Goal: Information Seeking & Learning: Check status

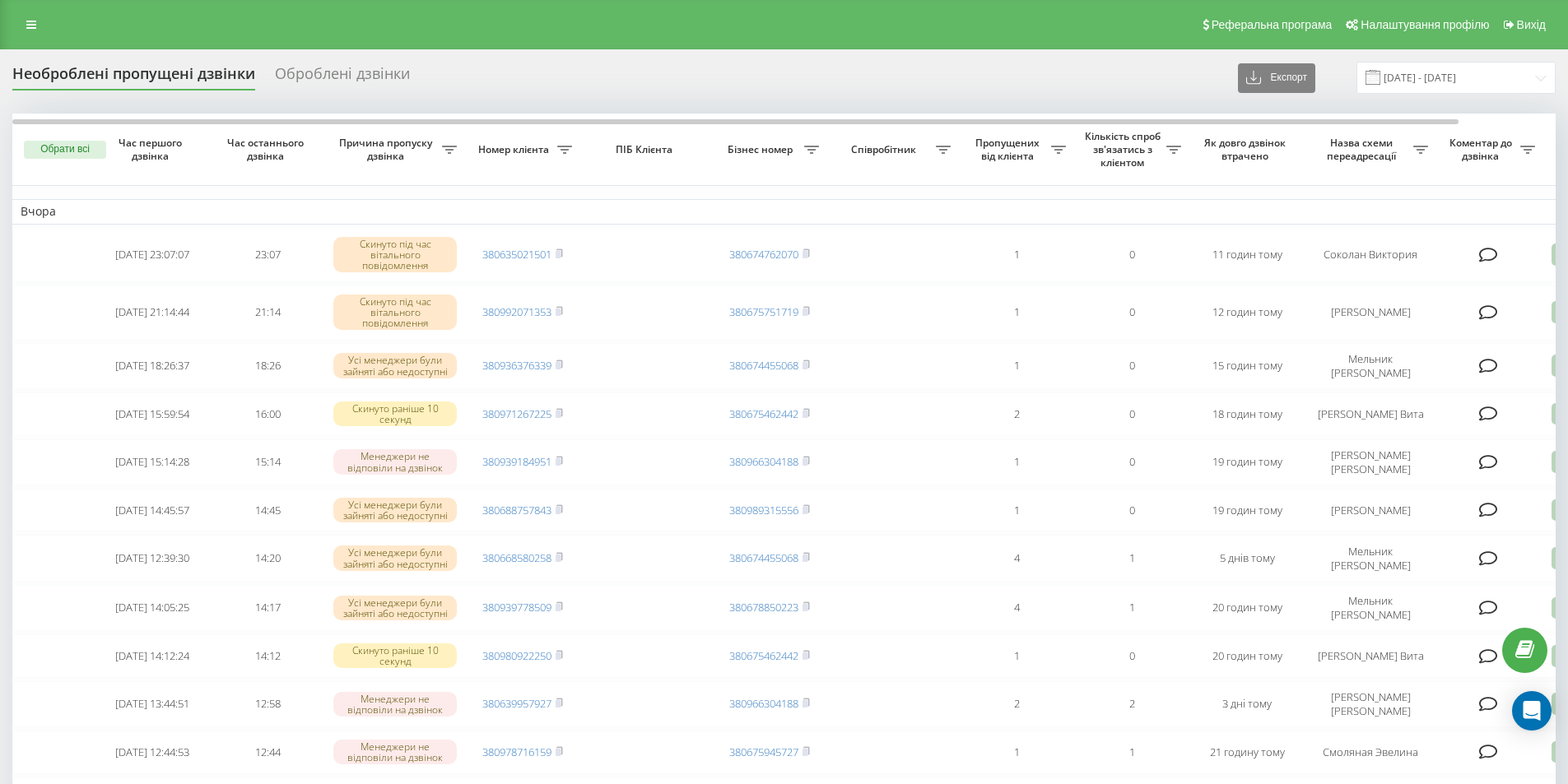
click at [28, 12] on div "Реферальна програма Налаштування профілю Вихід" at bounding box center [784, 25] width 1568 height 49
click at [38, 21] on link at bounding box center [30, 25] width 29 height 23
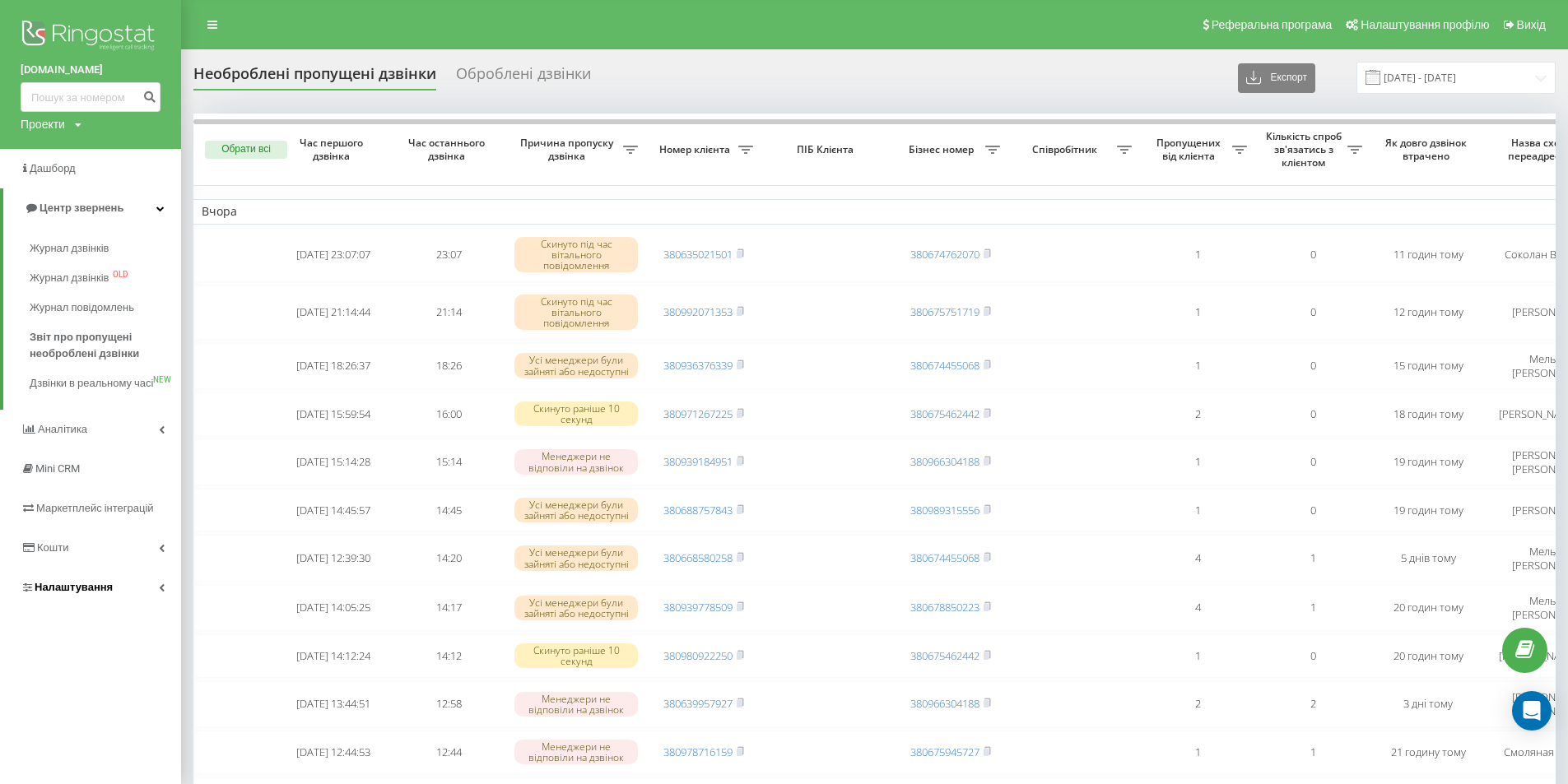
click at [48, 593] on span "Налаштування" at bounding box center [74, 586] width 78 height 12
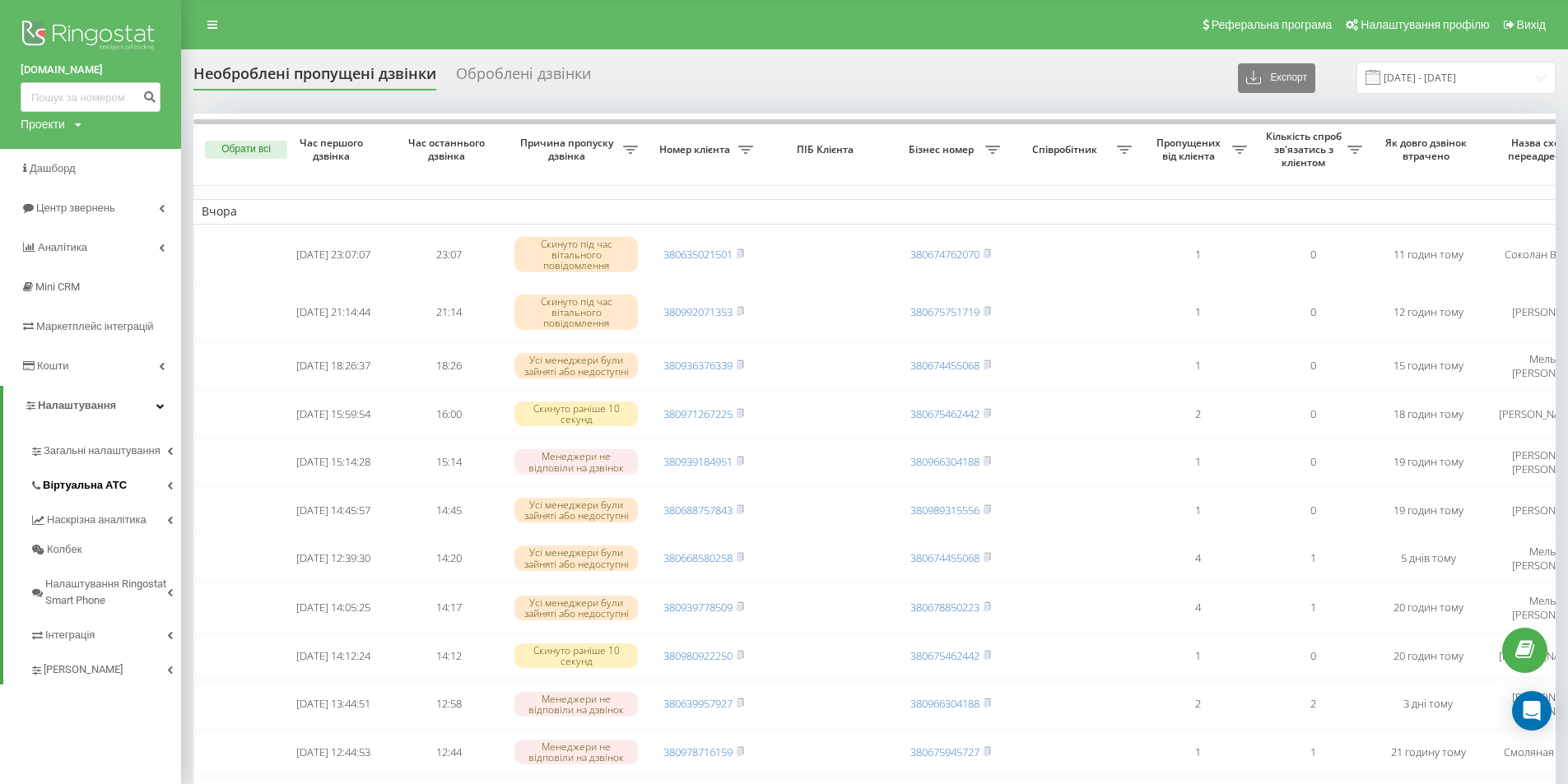
click at [84, 485] on span "Віртуальна АТС" at bounding box center [84, 485] width 84 height 16
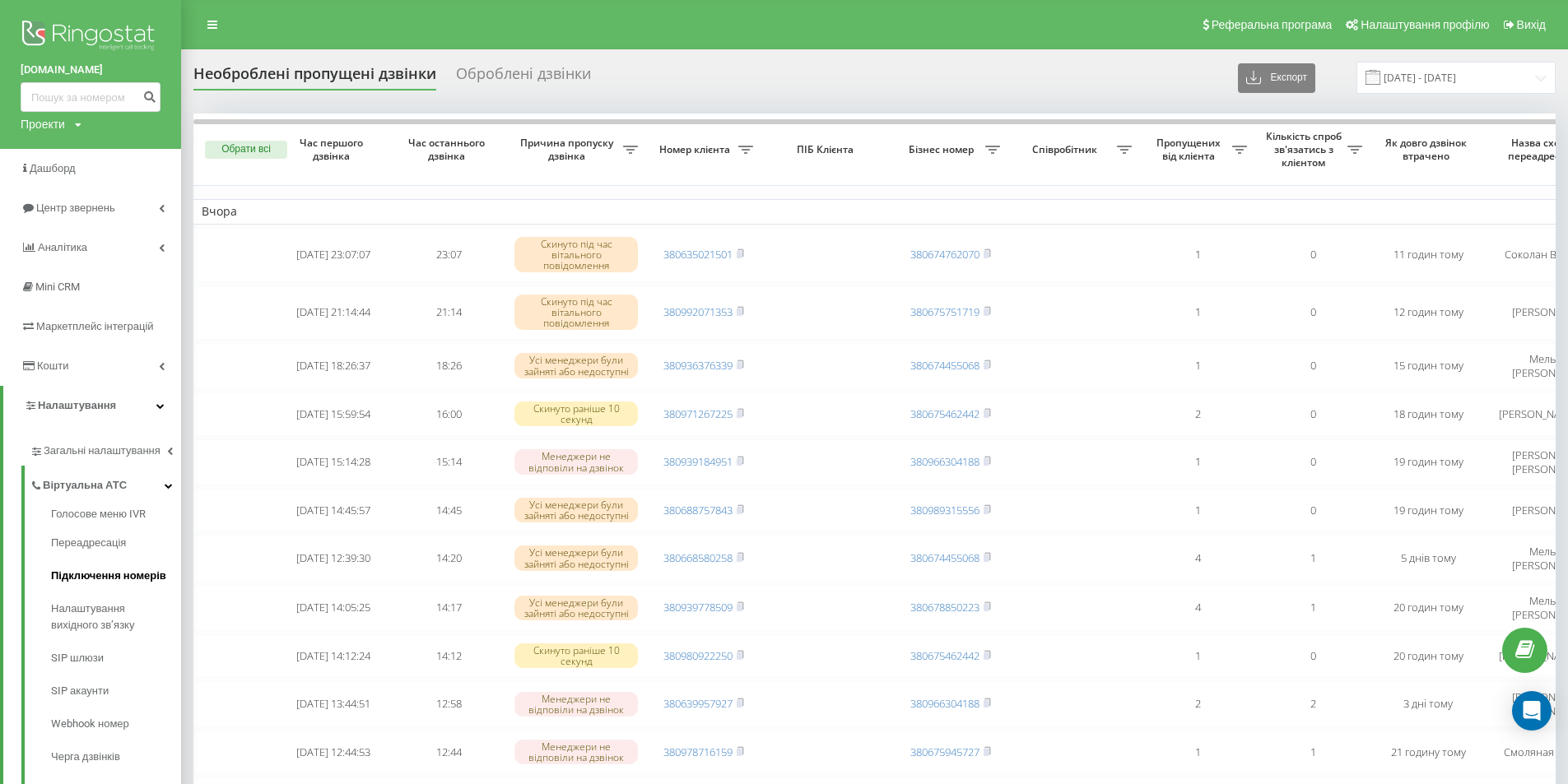
click at [86, 569] on span "Підключення номерів" at bounding box center [109, 575] width 115 height 16
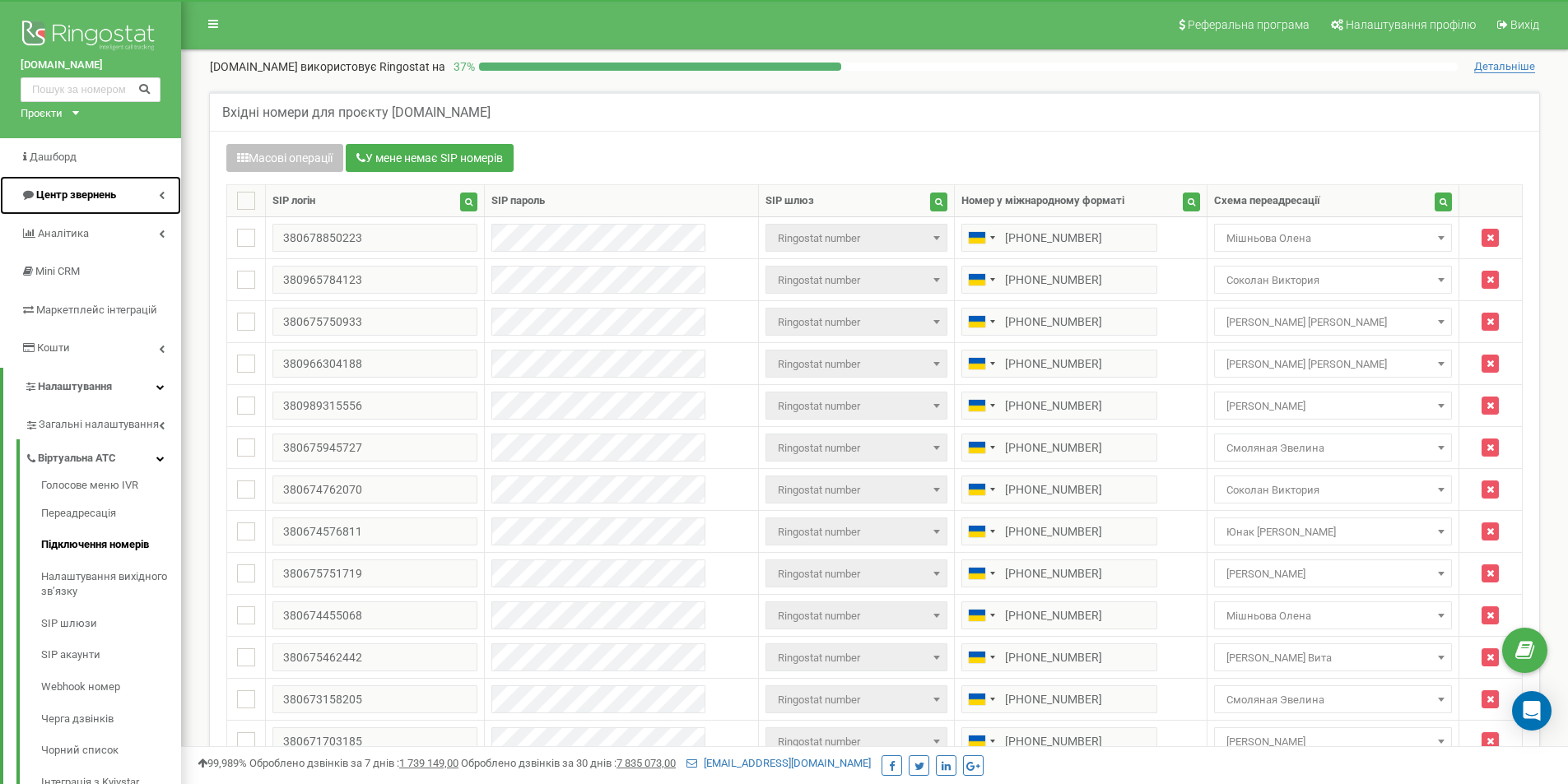
click at [87, 197] on span "Центр звернень" at bounding box center [76, 194] width 79 height 12
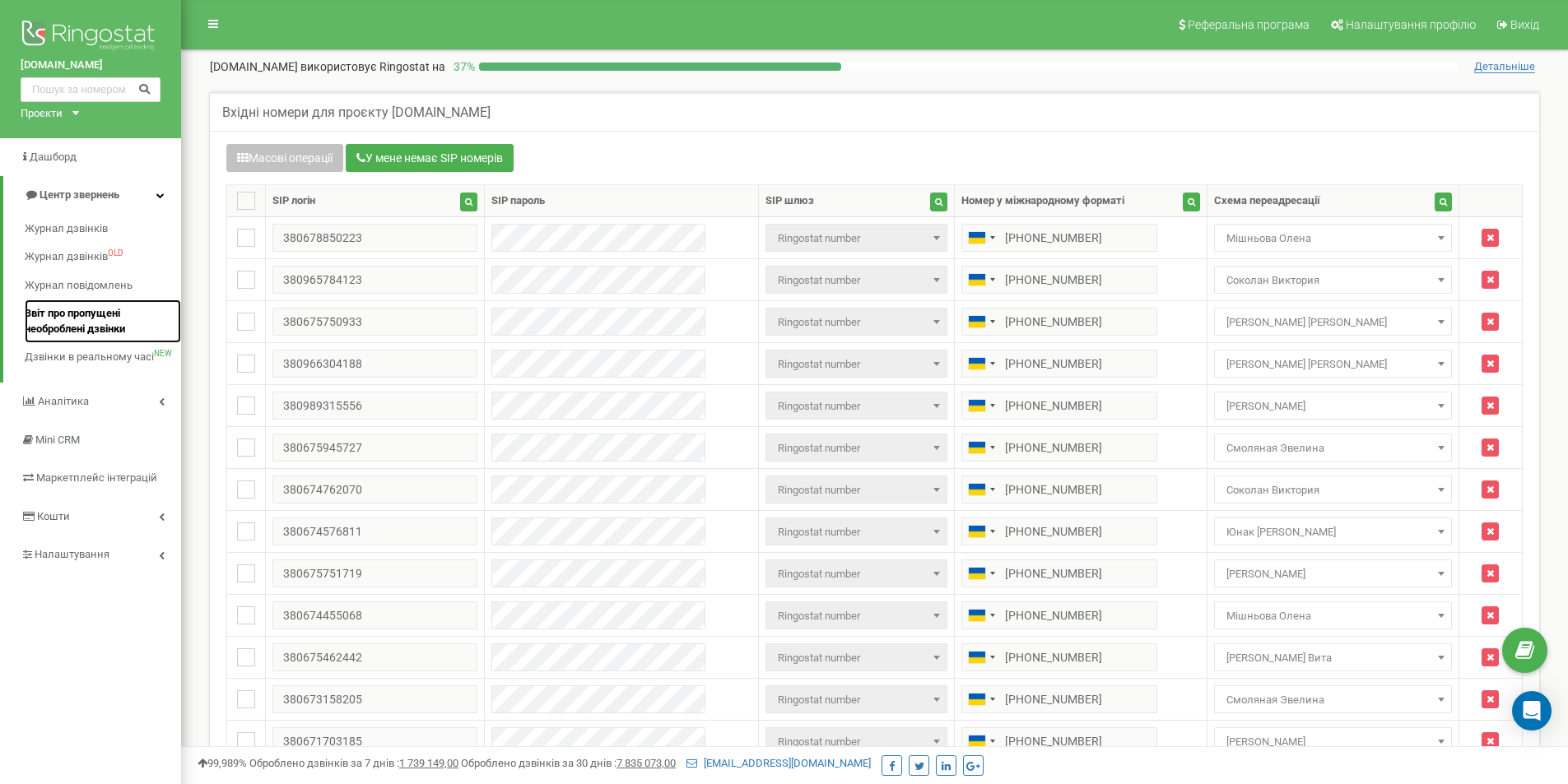
click at [80, 321] on span "Звіт про пропущені необроблені дзвінки" at bounding box center [98, 322] width 148 height 30
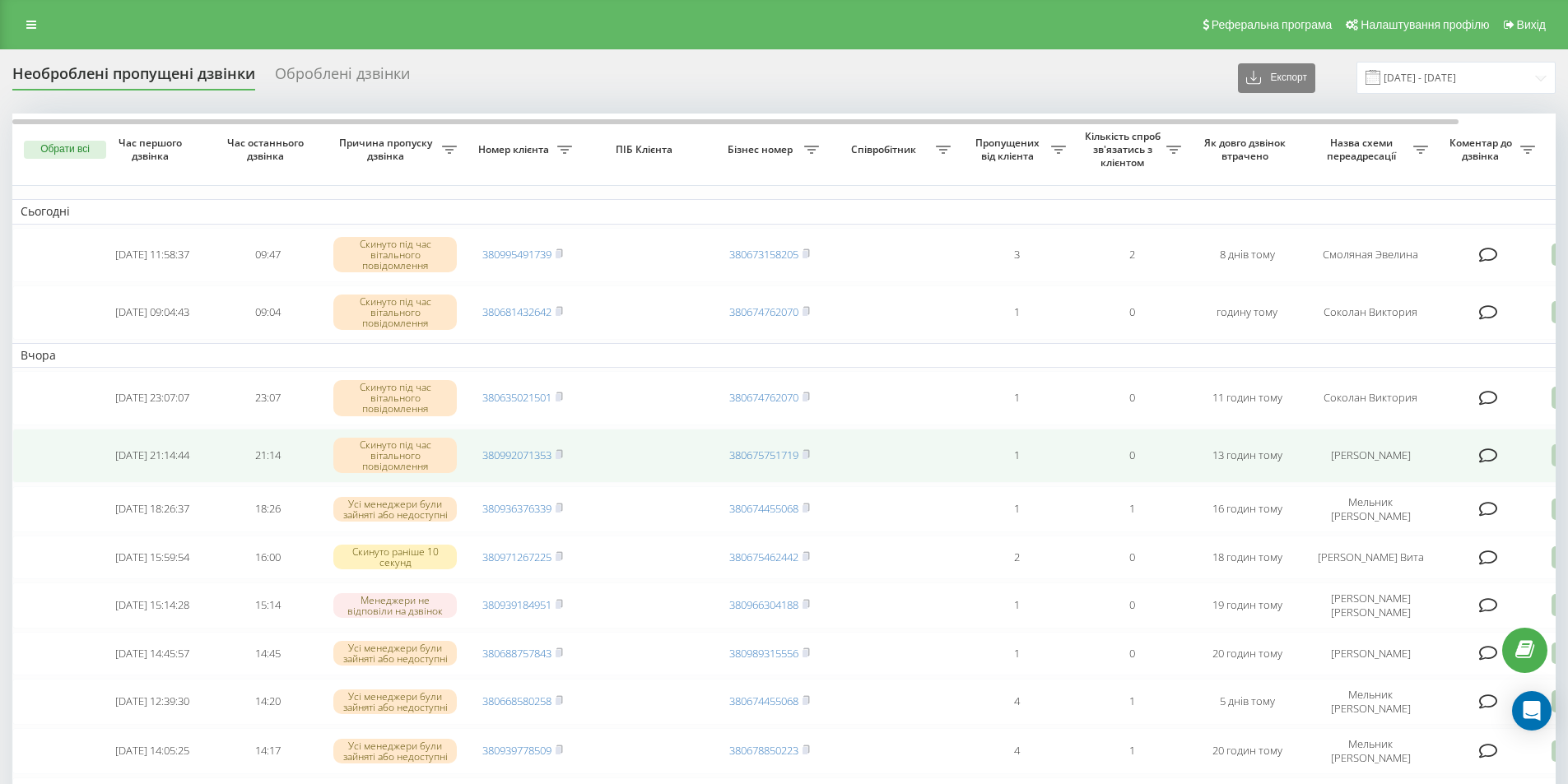
click at [549, 464] on td "380992071353" at bounding box center [523, 455] width 115 height 54
